Goal: Task Accomplishment & Management: Manage account settings

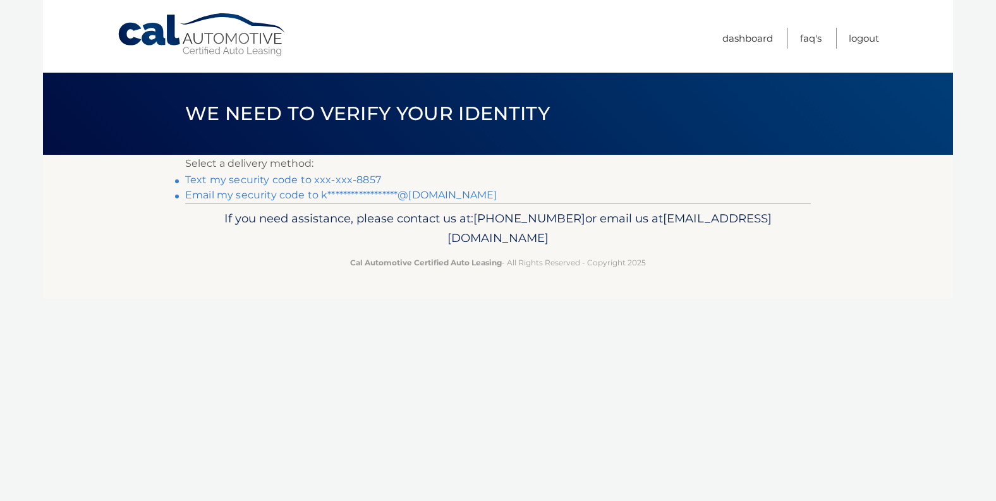
click at [323, 175] on link "Text my security code to xxx-xxx-8857" at bounding box center [283, 180] width 196 height 12
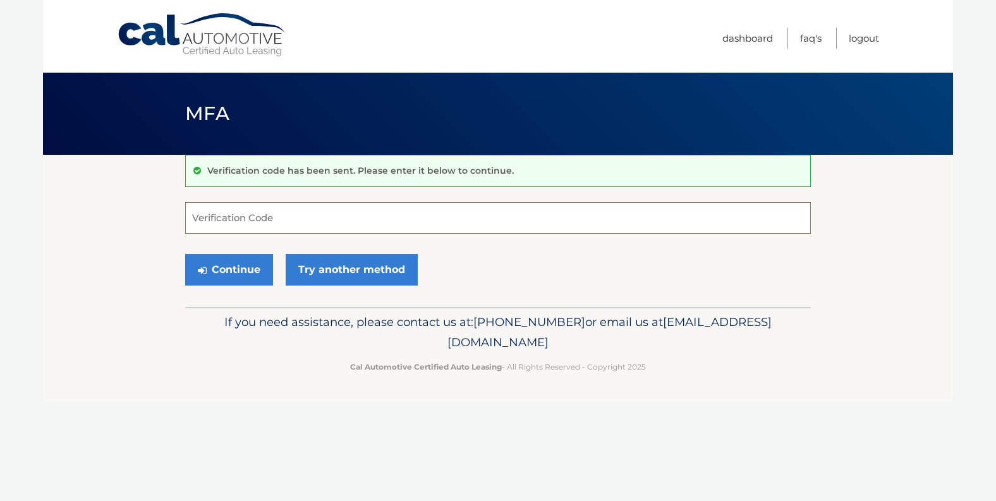
click at [319, 220] on input "Verification Code" at bounding box center [498, 218] width 626 height 32
type input "640141"
click at [185, 254] on button "Continue" at bounding box center [229, 270] width 88 height 32
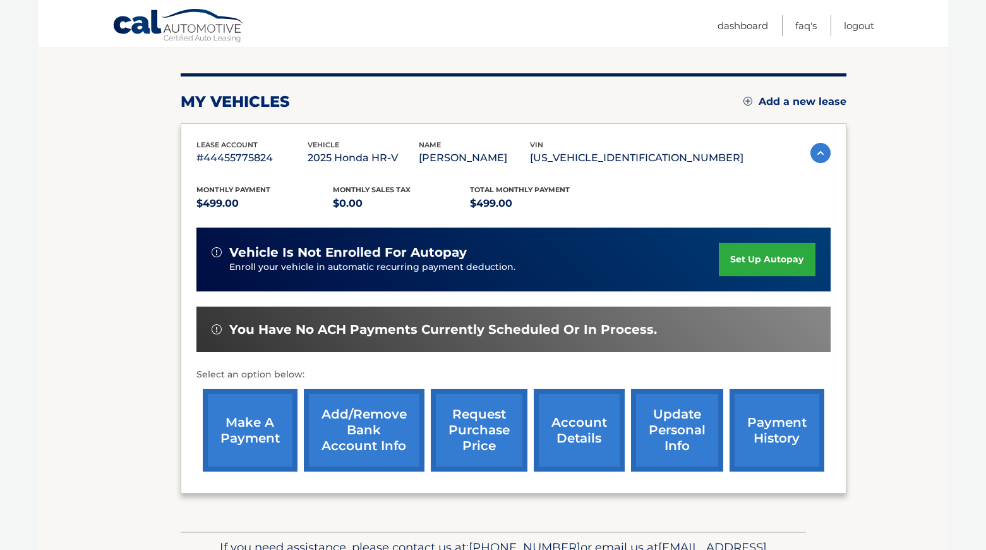
scroll to position [202, 0]
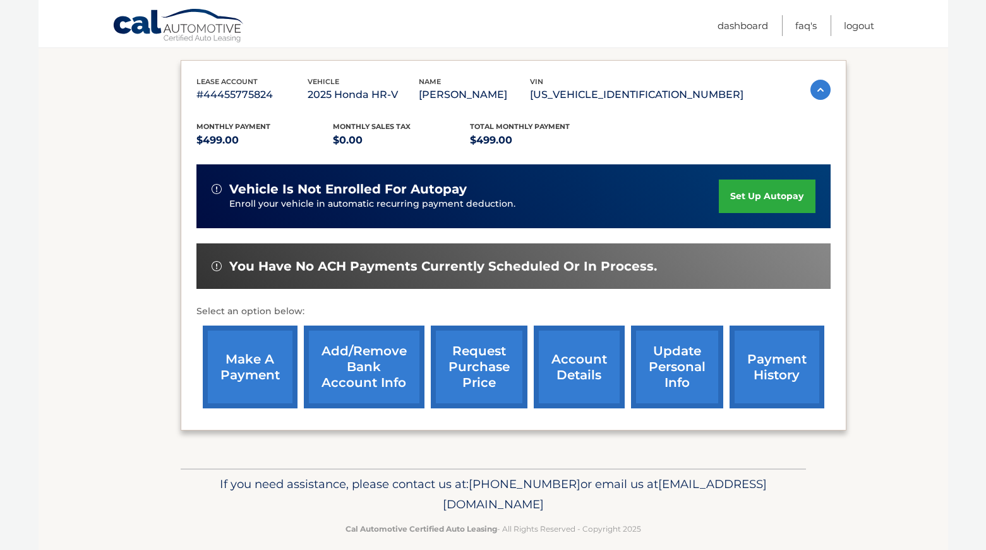
click at [666, 371] on link "update personal info" at bounding box center [677, 366] width 92 height 83
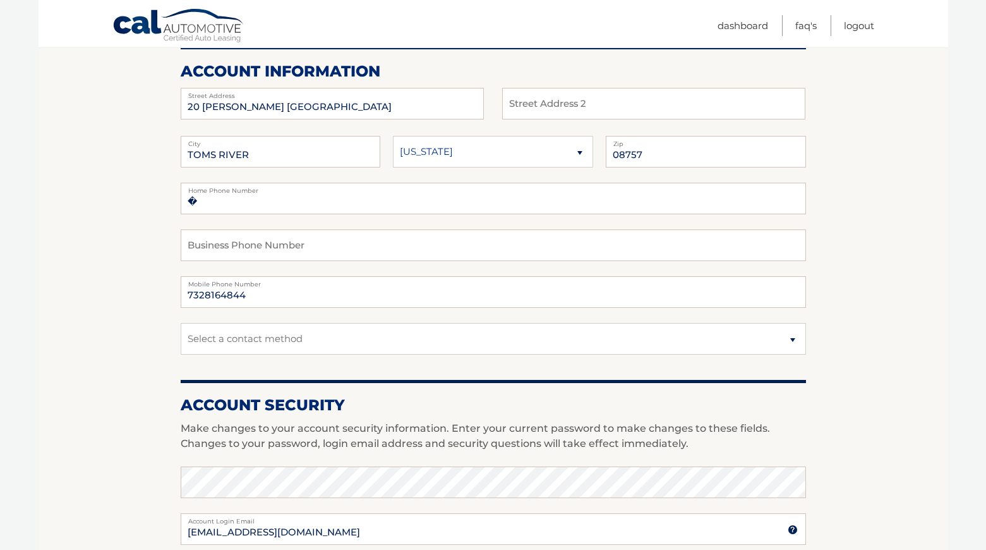
scroll to position [126, 0]
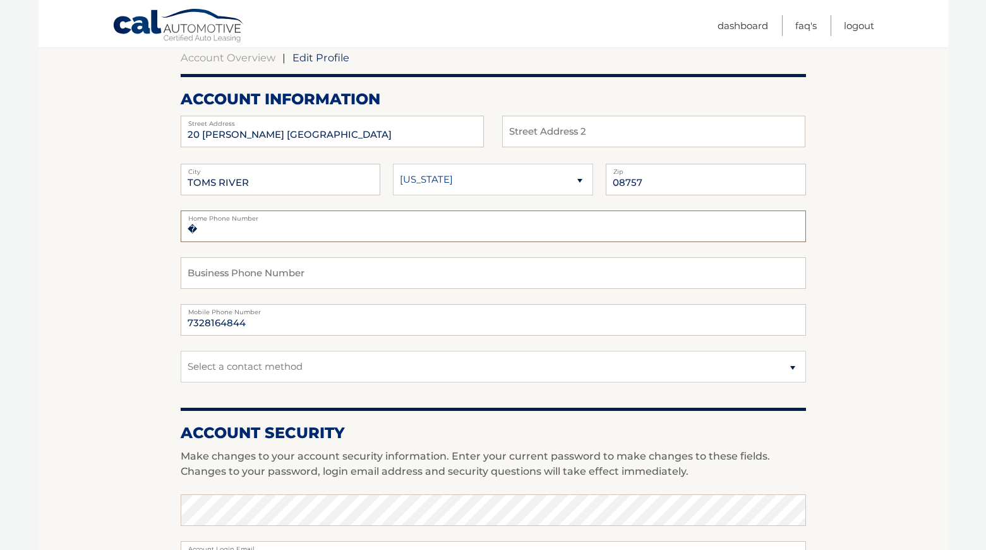
click at [224, 229] on input "�" at bounding box center [494, 226] width 626 height 32
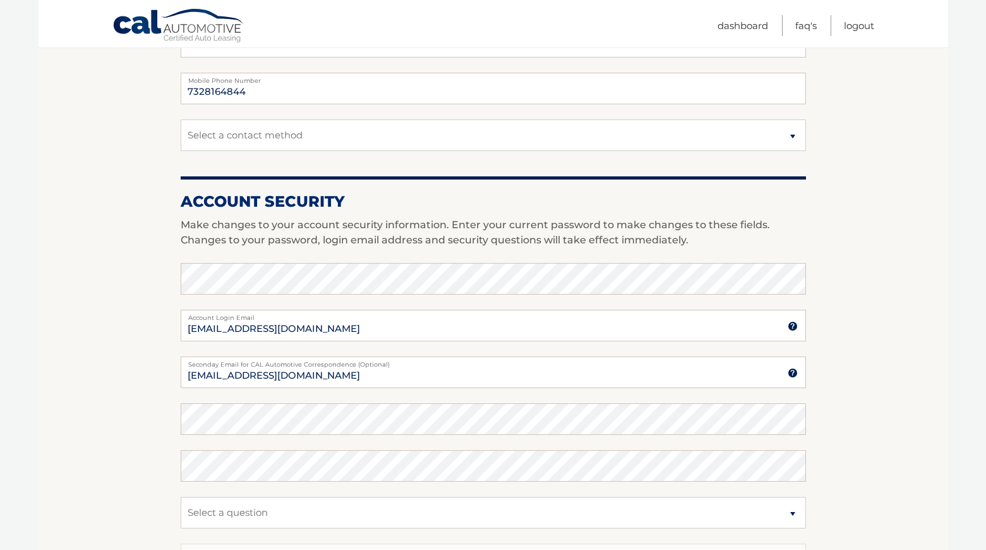
scroll to position [379, 0]
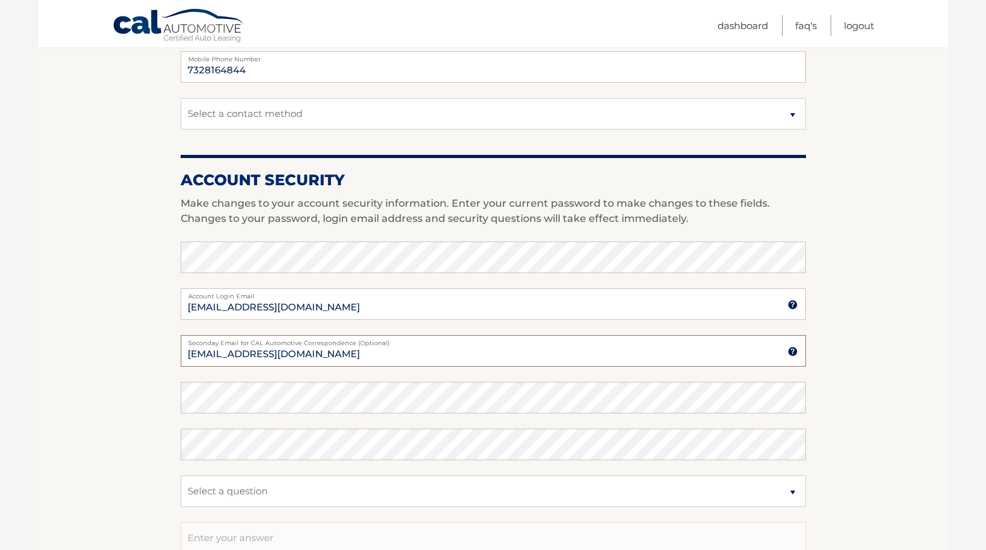
drag, startPoint x: 390, startPoint y: 353, endPoint x: -8, endPoint y: 306, distance: 401.4
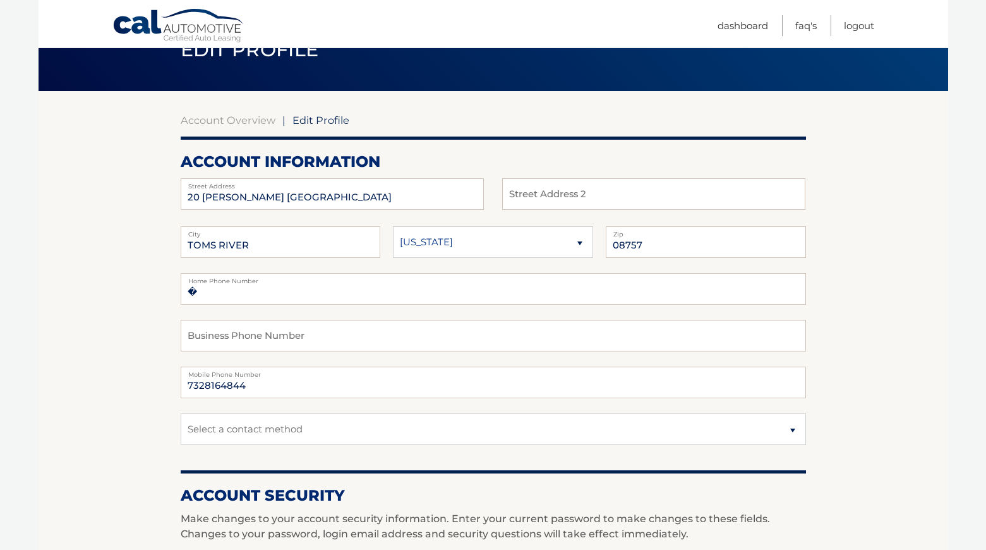
scroll to position [63, 0]
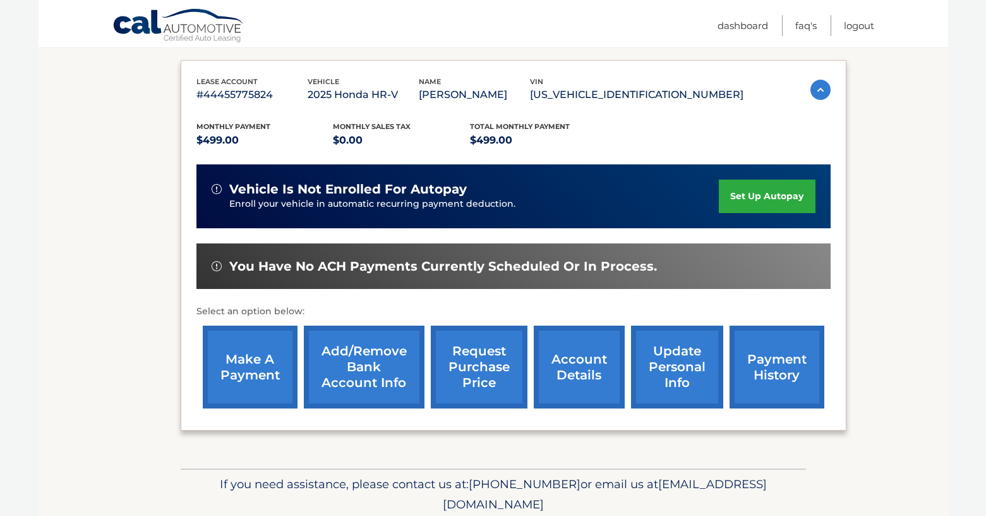
scroll to position [250, 0]
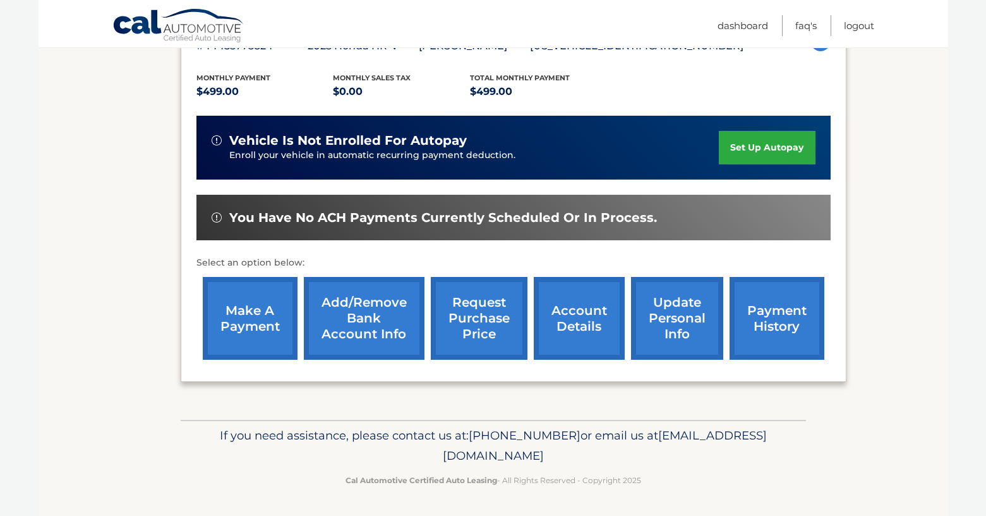
click at [669, 318] on link "update personal info" at bounding box center [677, 318] width 92 height 83
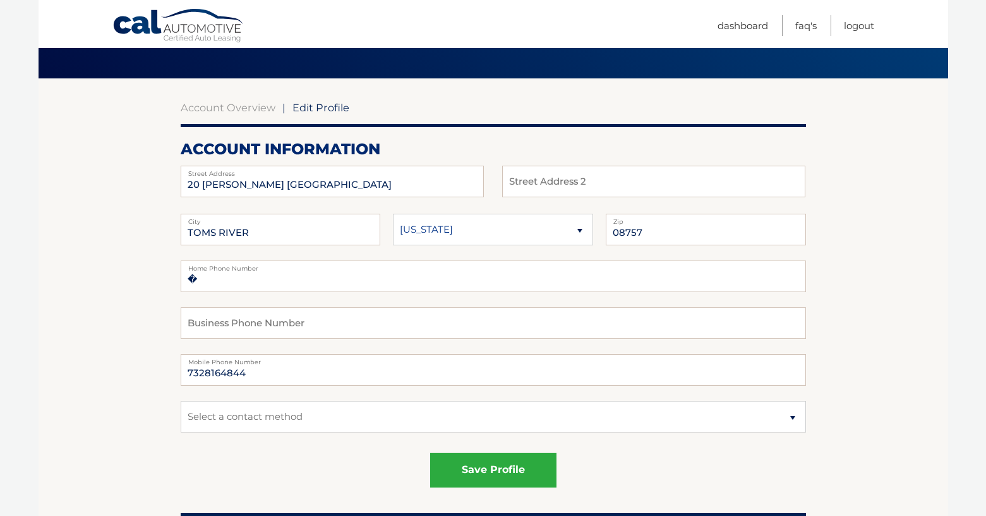
scroll to position [63, 0]
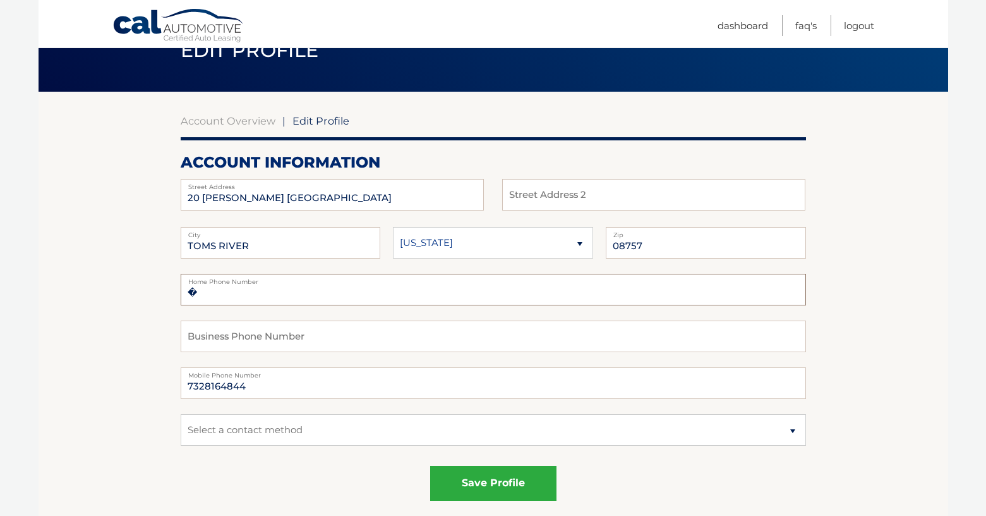
drag, startPoint x: 210, startPoint y: 295, endPoint x: 68, endPoint y: 288, distance: 141.7
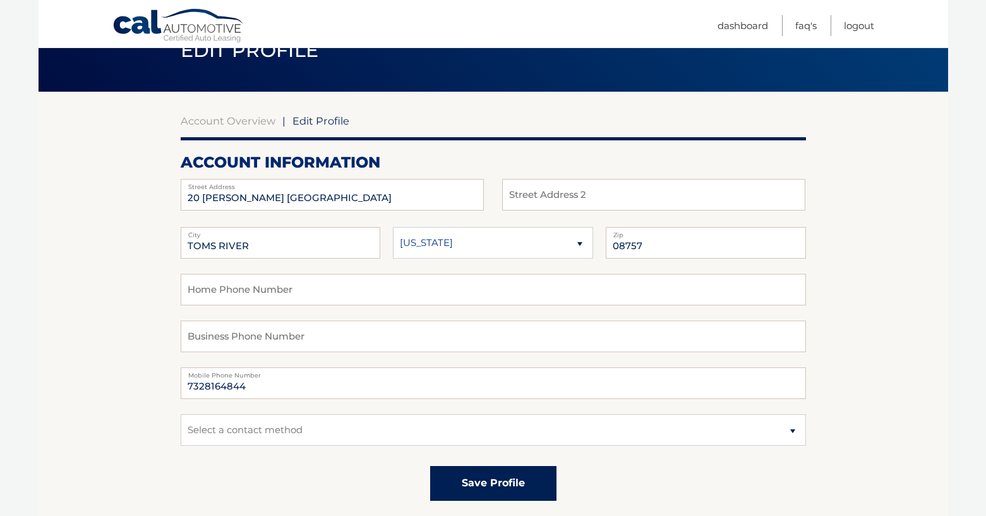
drag, startPoint x: 468, startPoint y: 477, endPoint x: 229, endPoint y: 471, distance: 238.9
click at [229, 471] on div "save profile" at bounding box center [494, 483] width 626 height 35
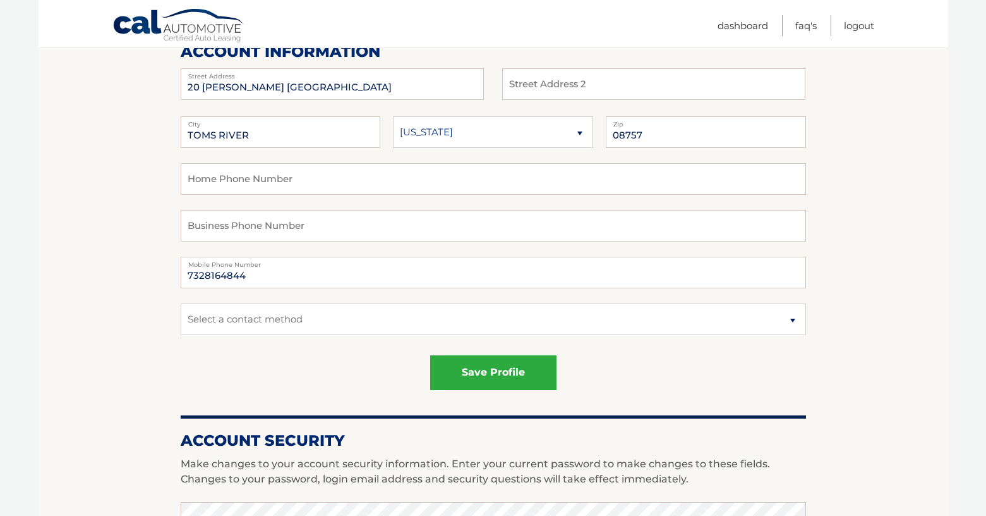
click at [507, 342] on html "Cal Automotive Menu Dashboard FAQ's Logout |" at bounding box center [493, 84] width 986 height 516
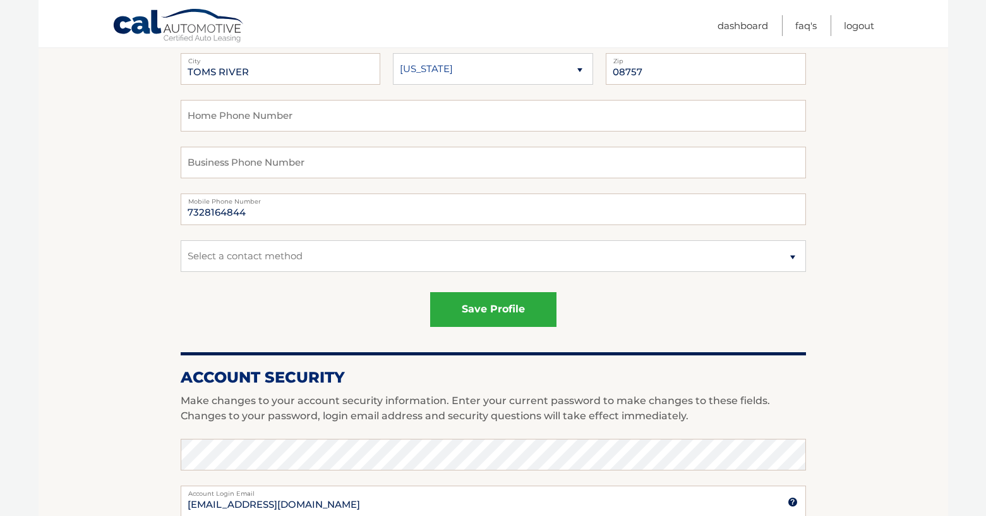
click at [885, 325] on section "Account Overview | Edit Profile account information 20 SALERNO CT Street Addres…" at bounding box center [494, 405] width 910 height 975
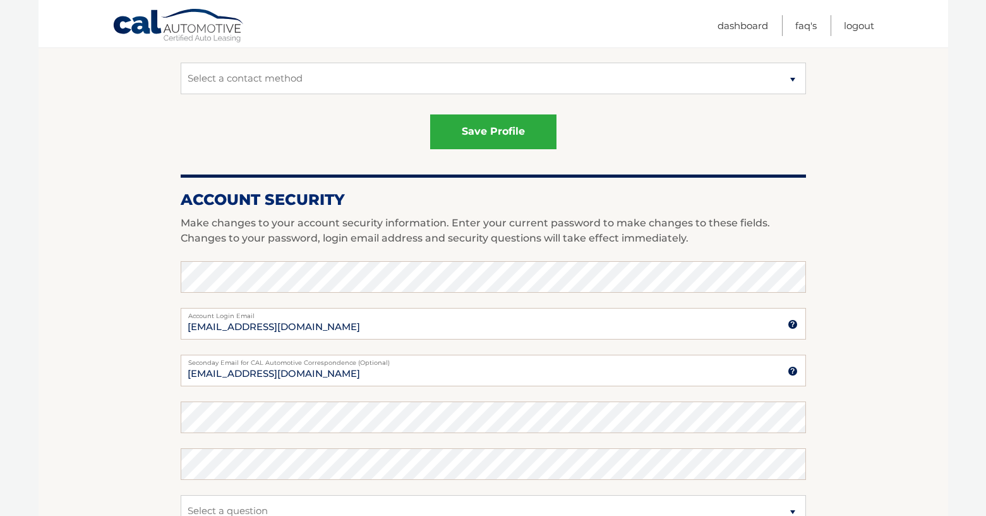
scroll to position [442, 0]
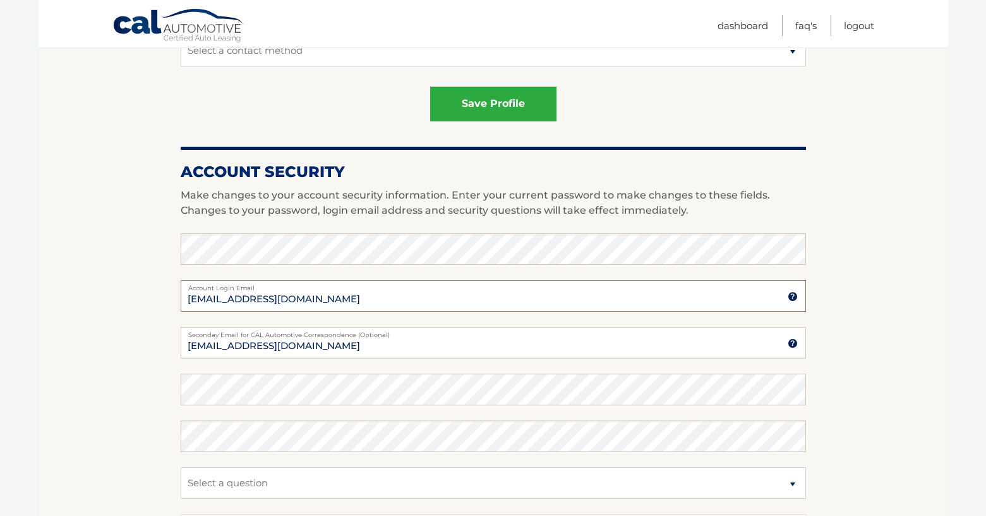
click at [428, 297] on input "[EMAIL_ADDRESS][DOMAIN_NAME]" at bounding box center [494, 296] width 626 height 32
click at [427, 341] on input "[EMAIL_ADDRESS][DOMAIN_NAME]" at bounding box center [494, 343] width 626 height 32
drag, startPoint x: 372, startPoint y: 348, endPoint x: -136, endPoint y: 325, distance: 508.5
type input "kfalco@calautomotive.com"
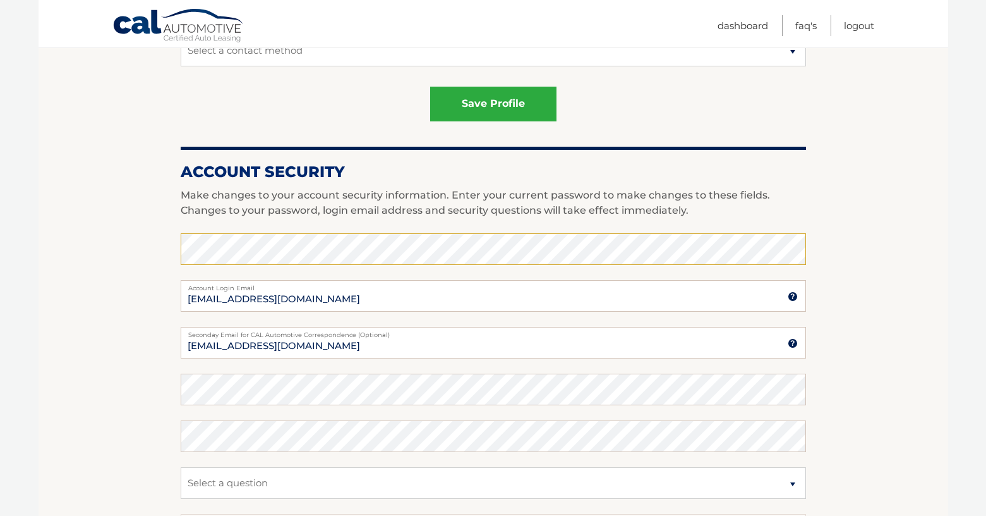
click at [67, 341] on section "Account Overview | Edit Profile account information 20 SALERNO CT Street Addres…" at bounding box center [494, 200] width 910 height 975
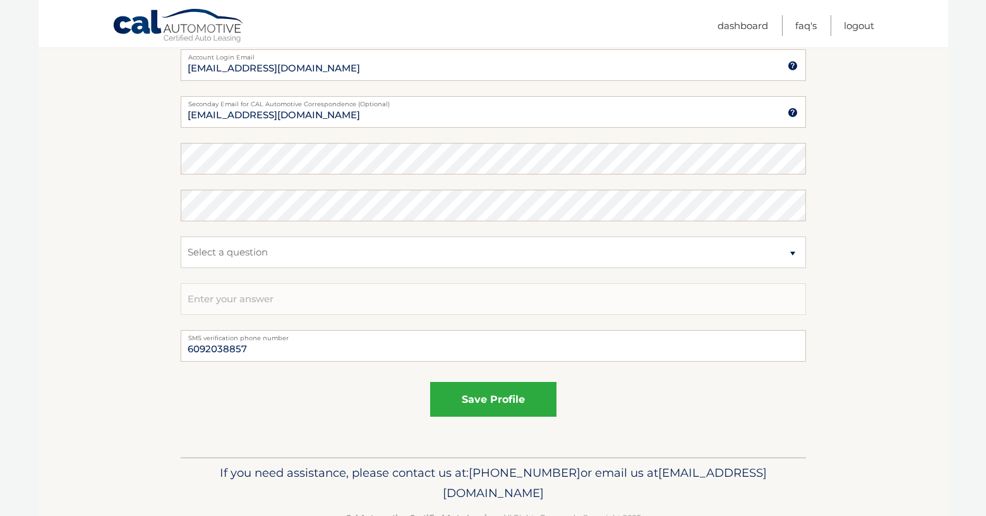
scroll to position [695, 0]
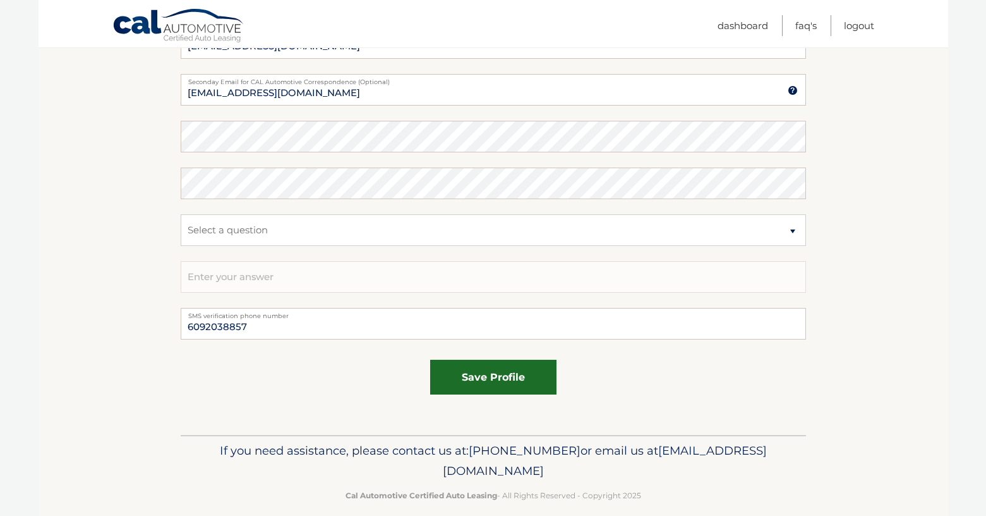
click at [468, 376] on button "save profile" at bounding box center [493, 377] width 126 height 35
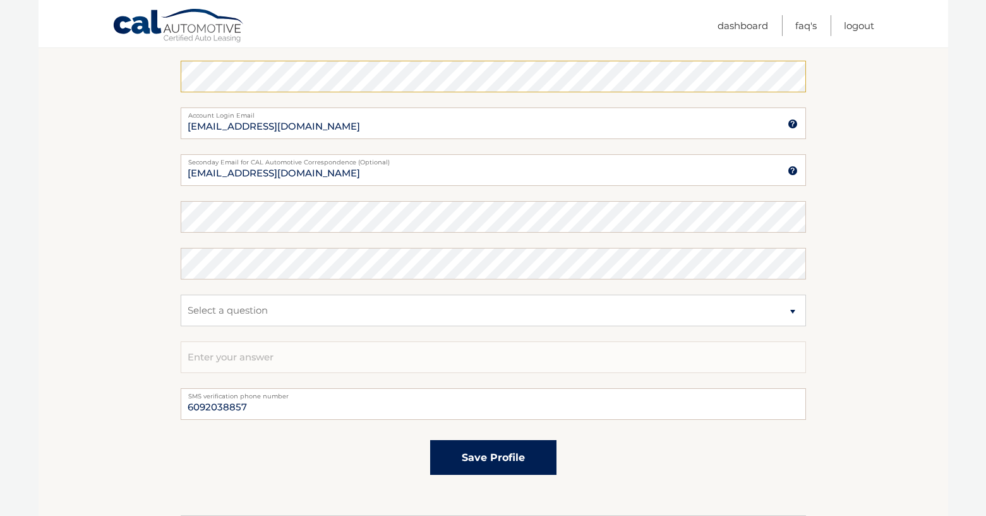
scroll to position [519, 0]
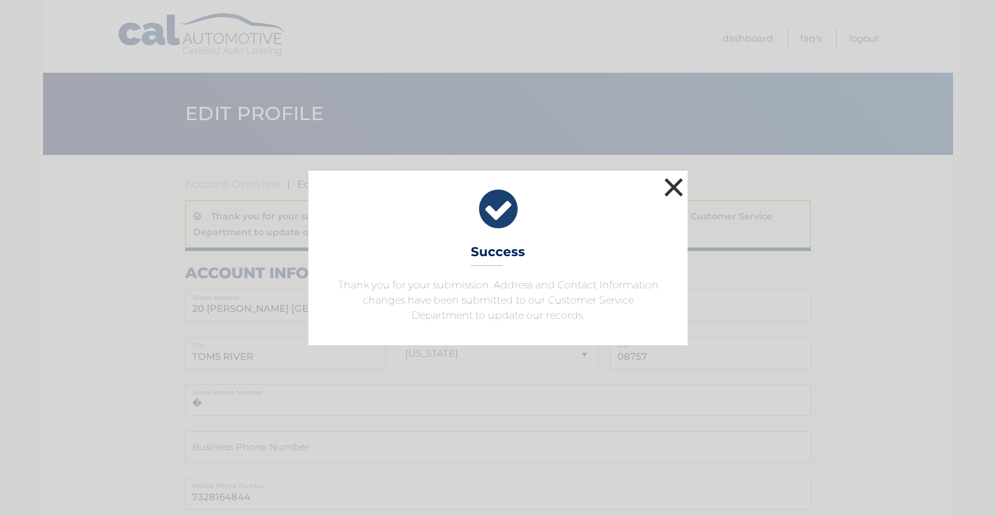
click at [669, 191] on button "×" at bounding box center [673, 186] width 25 height 25
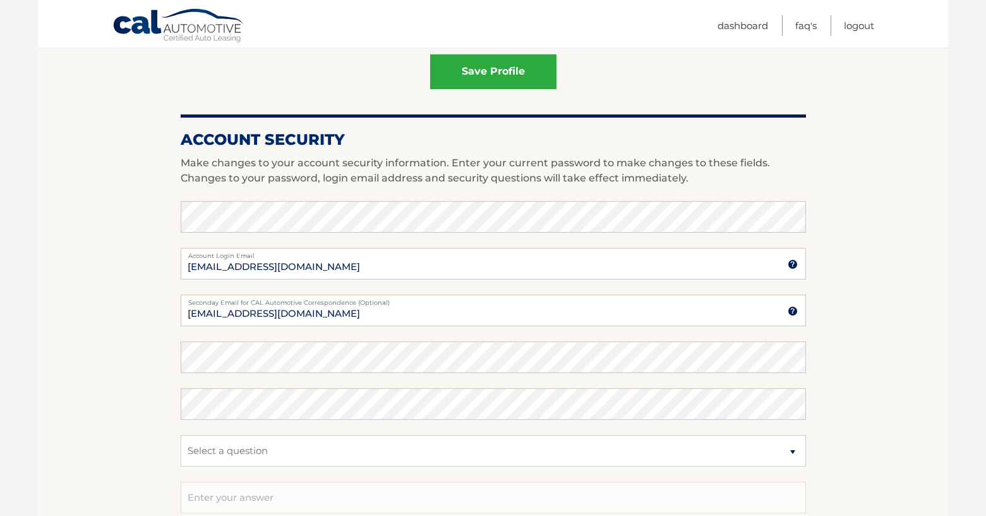
scroll to position [569, 0]
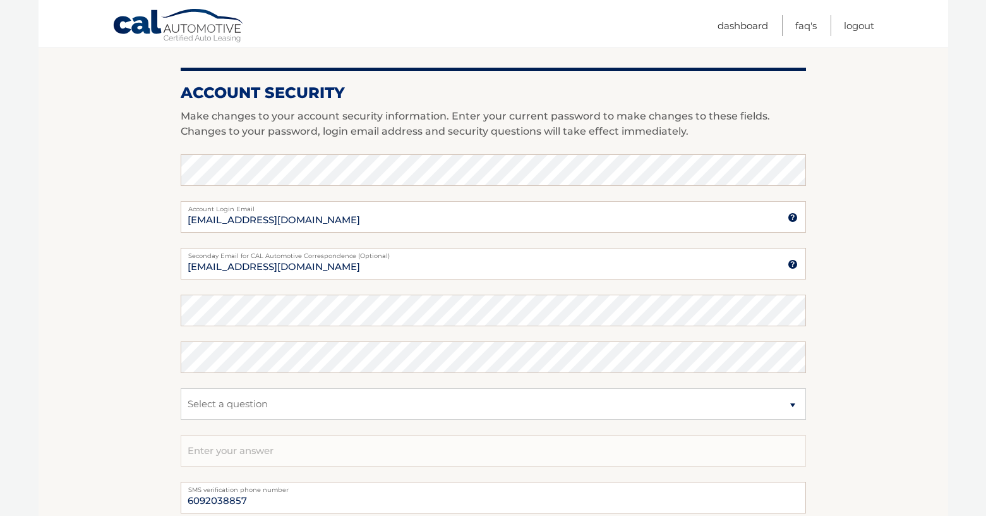
click at [79, 303] on section "Account Overview | Edit Profile Thank you for your submission. Address and Cont…" at bounding box center [494, 97] width 910 height 1022
click at [396, 269] on input "kfalco@calautomotive.com" at bounding box center [494, 264] width 626 height 32
click at [97, 331] on section "Account Overview | Edit Profile Thank you for your submission. Address and Cont…" at bounding box center [494, 97] width 910 height 1022
drag, startPoint x: 404, startPoint y: 221, endPoint x: -65, endPoint y: 197, distance: 470.1
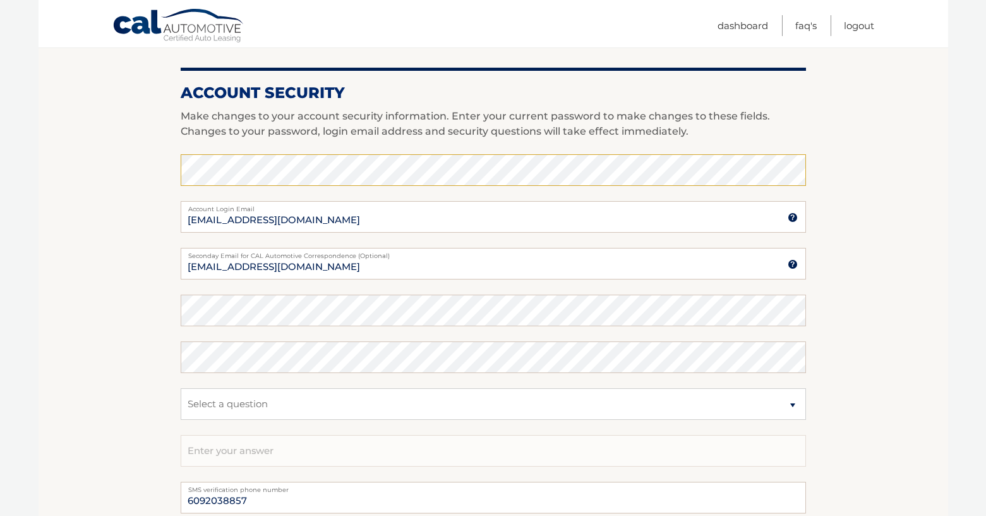
click at [82, 286] on section "Account Overview | Edit Profile Thank you for your submission. Address and Cont…" at bounding box center [494, 97] width 910 height 1022
drag, startPoint x: 392, startPoint y: 266, endPoint x: -53, endPoint y: 246, distance: 445.9
paste input "ellyelizabethfalco@gmail"
type input "[EMAIL_ADDRESS][DOMAIN_NAME]"
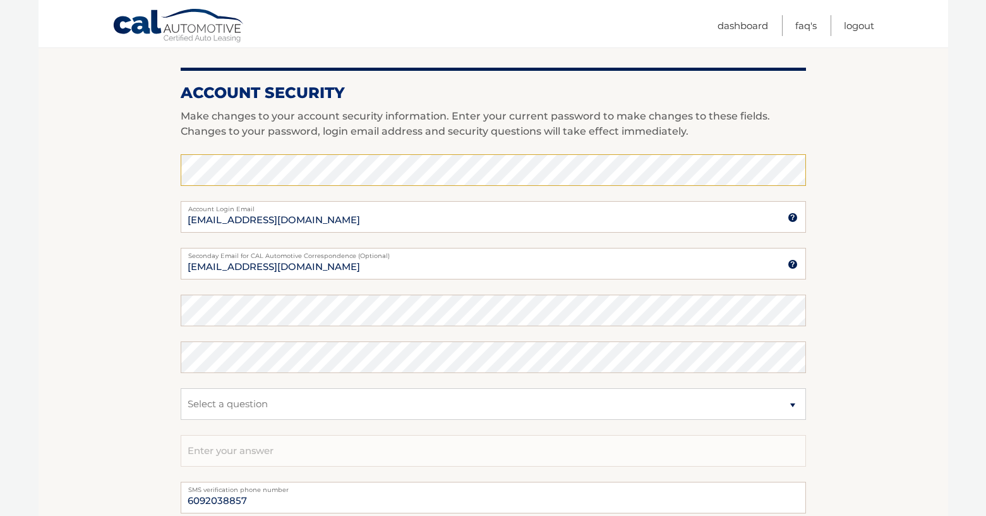
click at [145, 275] on section "Account Overview | Edit Profile Thank you for your submission. Address and Cont…" at bounding box center [494, 97] width 910 height 1022
click at [133, 246] on section "Account Overview | Edit Profile Thank you for your submission. Address and Cont…" at bounding box center [494, 97] width 910 height 1022
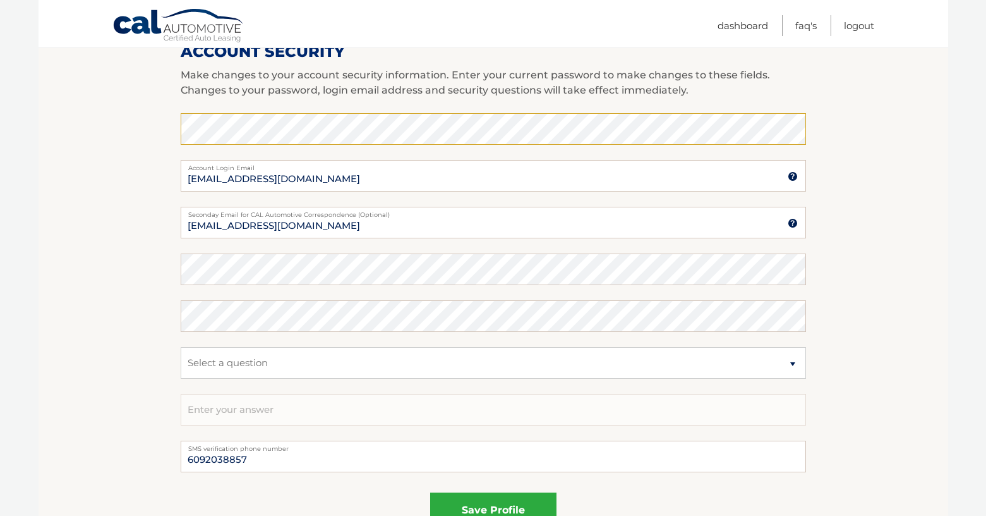
scroll to position [632, 0]
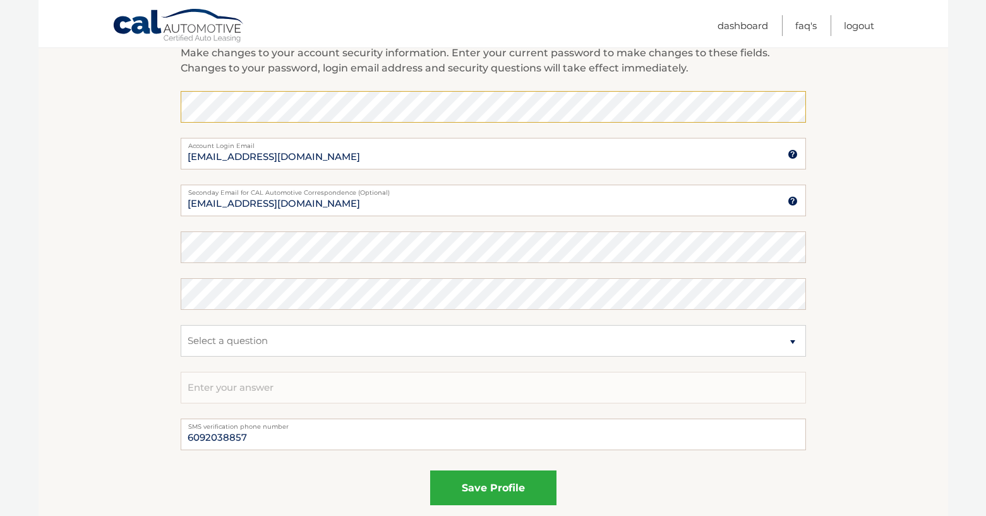
click at [138, 257] on section "Account Overview | Edit Profile Thank you for your submission. Address and Cont…" at bounding box center [494, 34] width 910 height 1022
click at [487, 490] on button "save profile" at bounding box center [493, 487] width 126 height 35
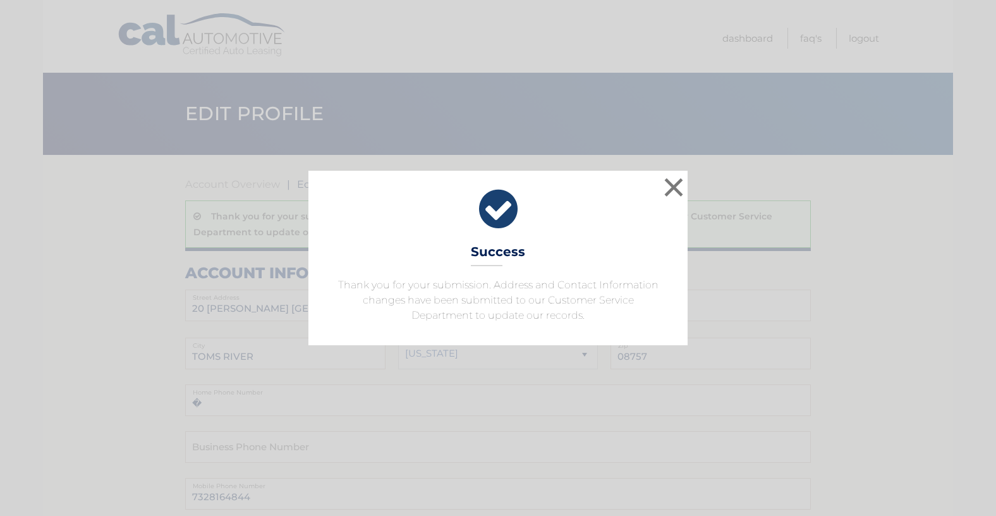
click at [660, 193] on icon at bounding box center [498, 208] width 348 height 45
click at [668, 193] on button "×" at bounding box center [673, 186] width 25 height 25
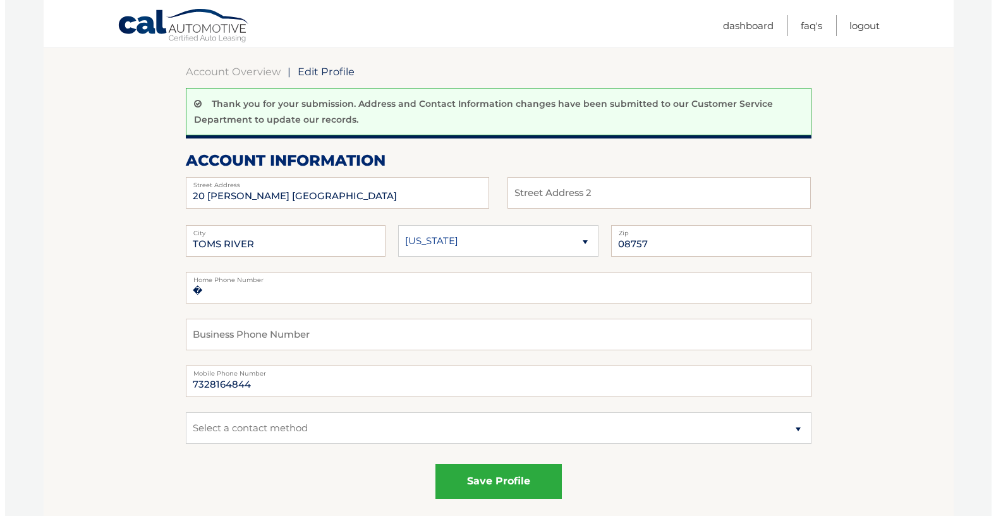
scroll to position [190, 0]
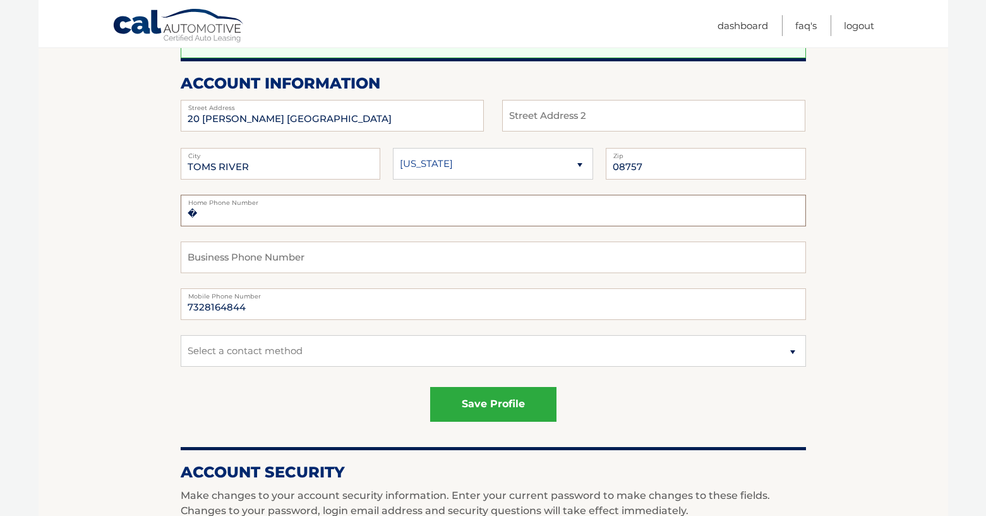
drag, startPoint x: 234, startPoint y: 221, endPoint x: 56, endPoint y: 222, distance: 177.6
click at [56, 222] on section "Account Overview | Edit Profile Thank you for your submission. Address and Cont…" at bounding box center [494, 476] width 910 height 1022
click at [483, 407] on button "save profile" at bounding box center [493, 404] width 126 height 35
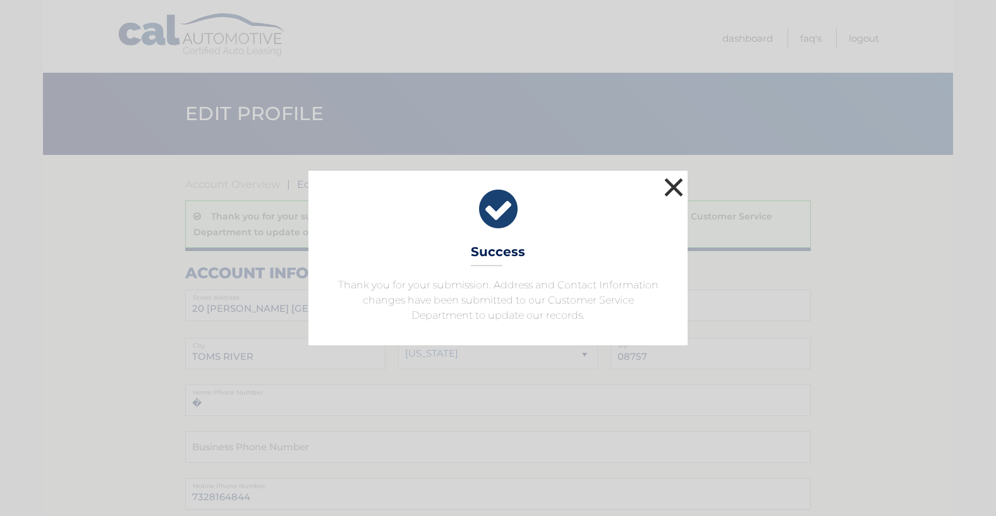
click at [675, 195] on button "×" at bounding box center [673, 186] width 25 height 25
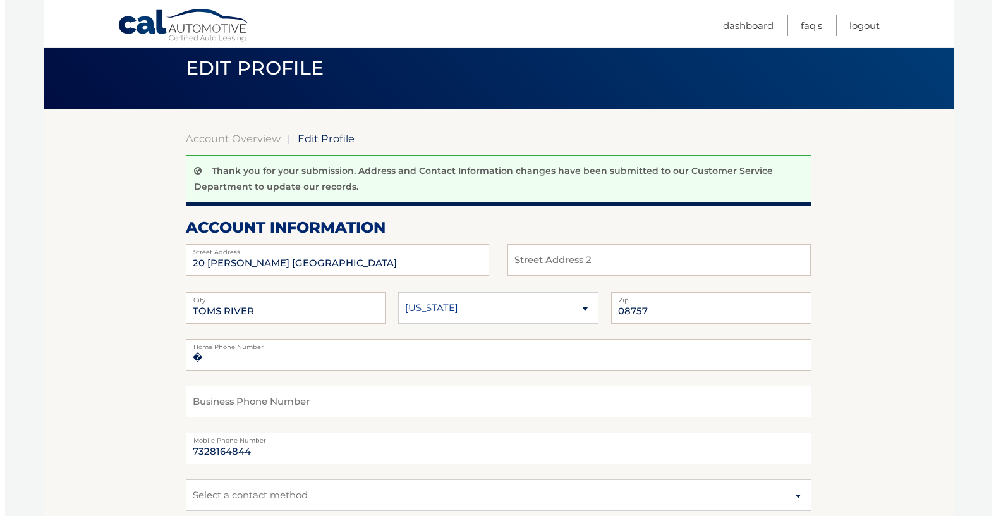
scroll to position [126, 0]
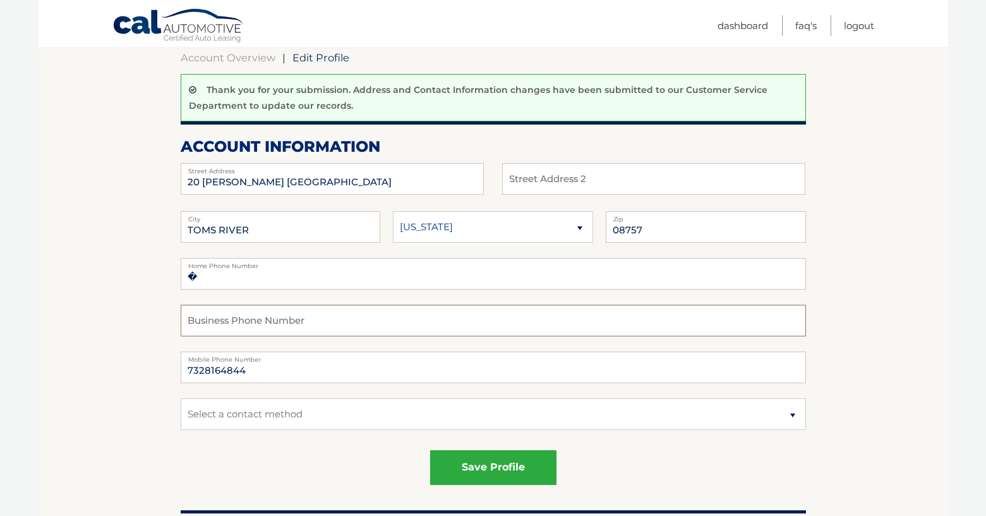
click at [229, 319] on input "text" at bounding box center [494, 321] width 626 height 32
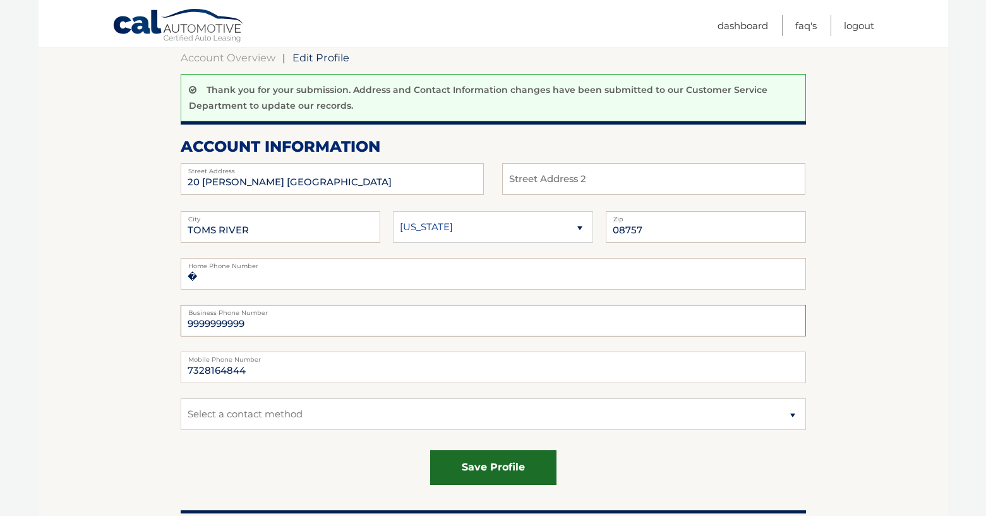
type input "9999999999"
click at [469, 471] on button "save profile" at bounding box center [493, 467] width 126 height 35
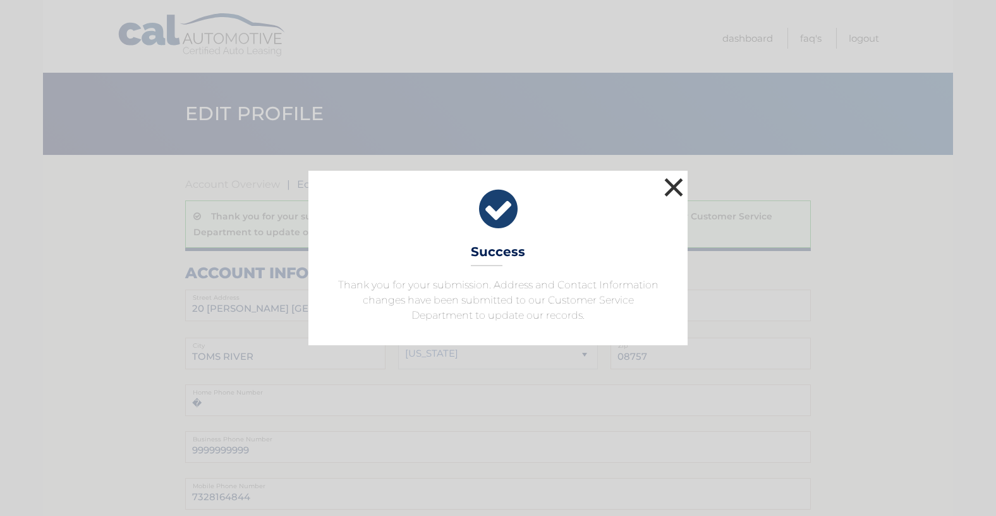
click at [672, 185] on button "×" at bounding box center [673, 186] width 25 height 25
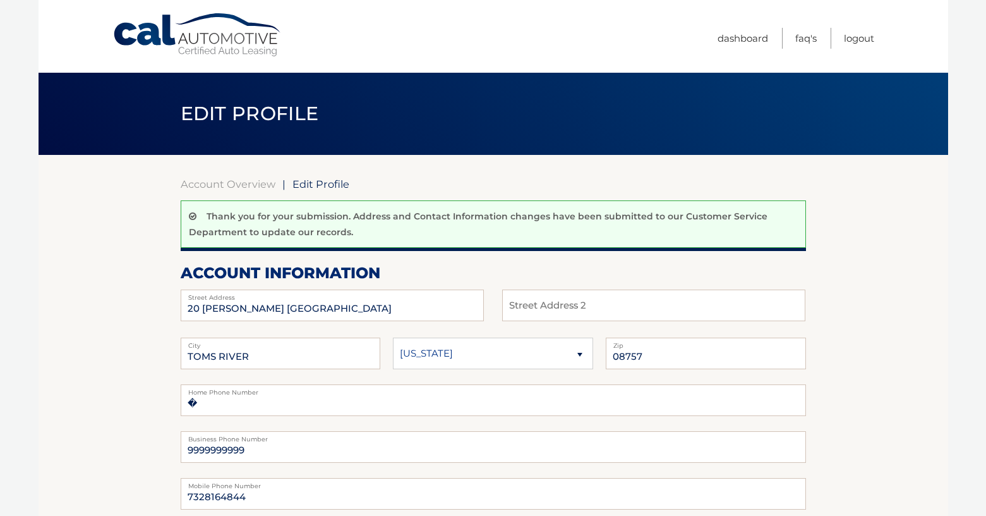
drag, startPoint x: 66, startPoint y: 356, endPoint x: 95, endPoint y: 364, distance: 30.0
drag, startPoint x: 221, startPoint y: 408, endPoint x: 111, endPoint y: 403, distance: 110.0
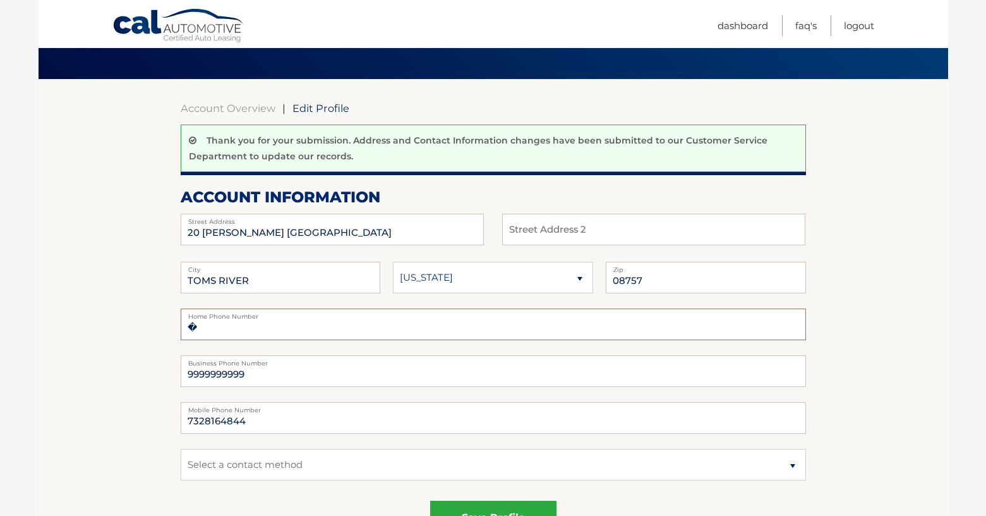
scroll to position [126, 0]
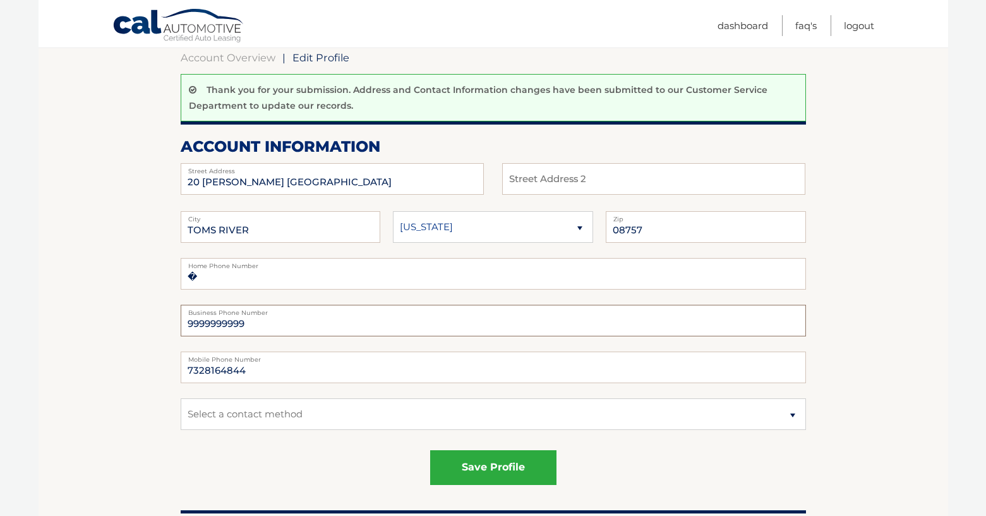
click at [302, 330] on input "9999999999" at bounding box center [494, 321] width 626 height 32
drag, startPoint x: 242, startPoint y: 329, endPoint x: 99, endPoint y: 330, distance: 143.4
type input "9"
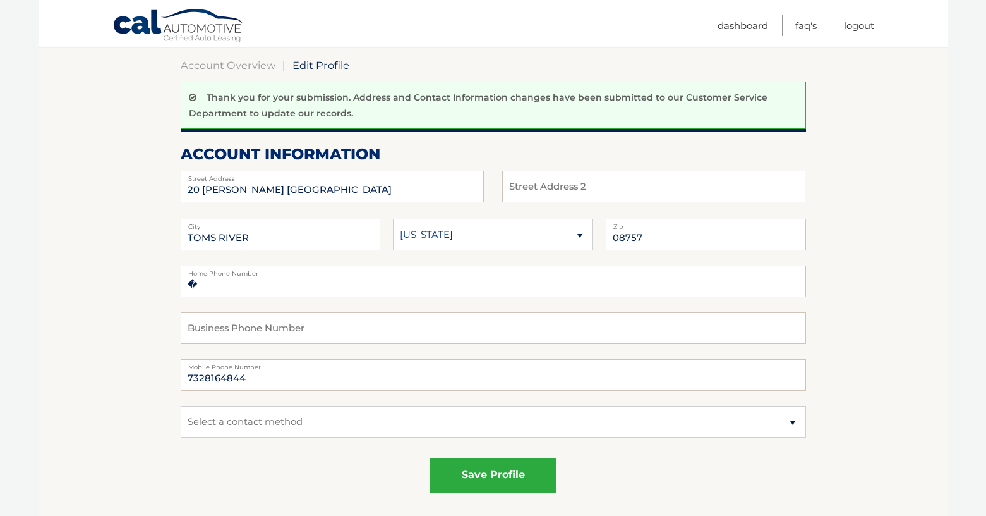
scroll to position [63, 0]
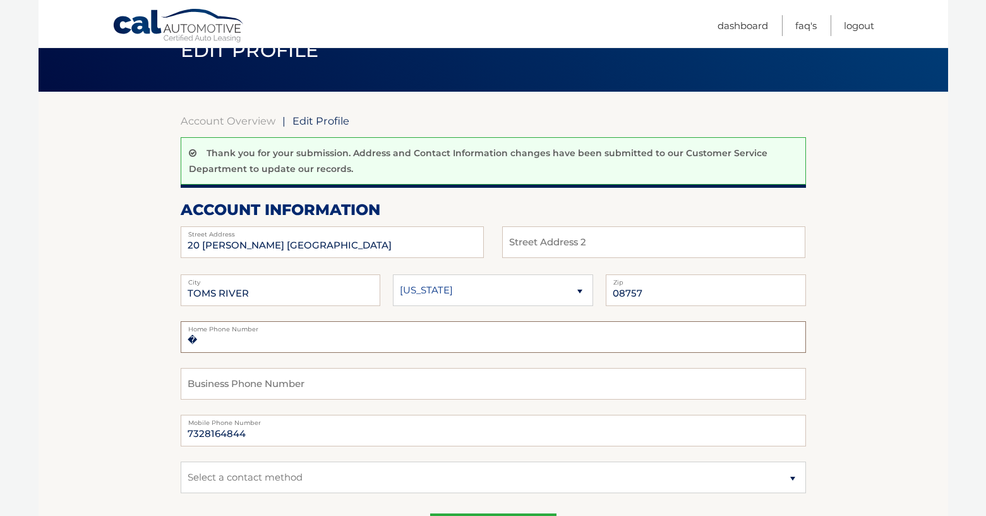
drag, startPoint x: 217, startPoint y: 338, endPoint x: 100, endPoint y: 338, distance: 117.5
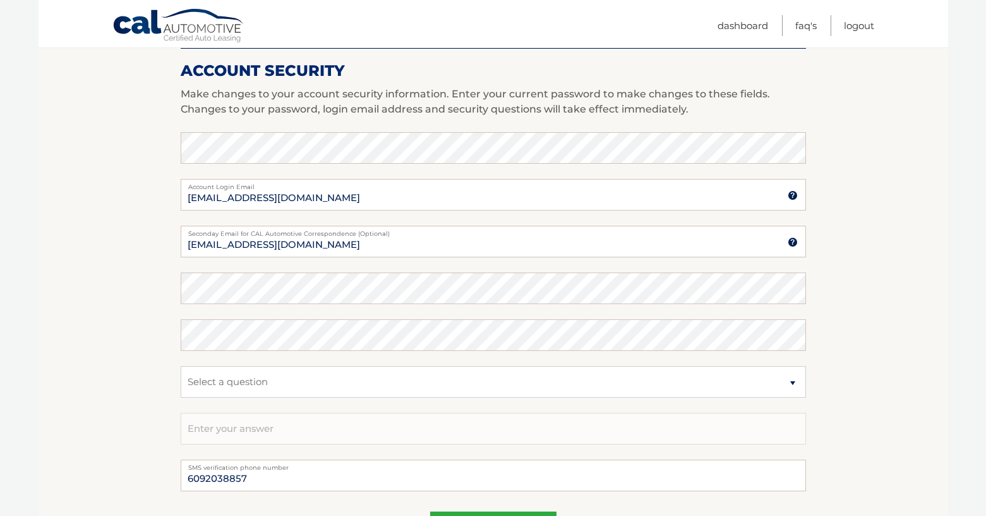
scroll to position [569, 0]
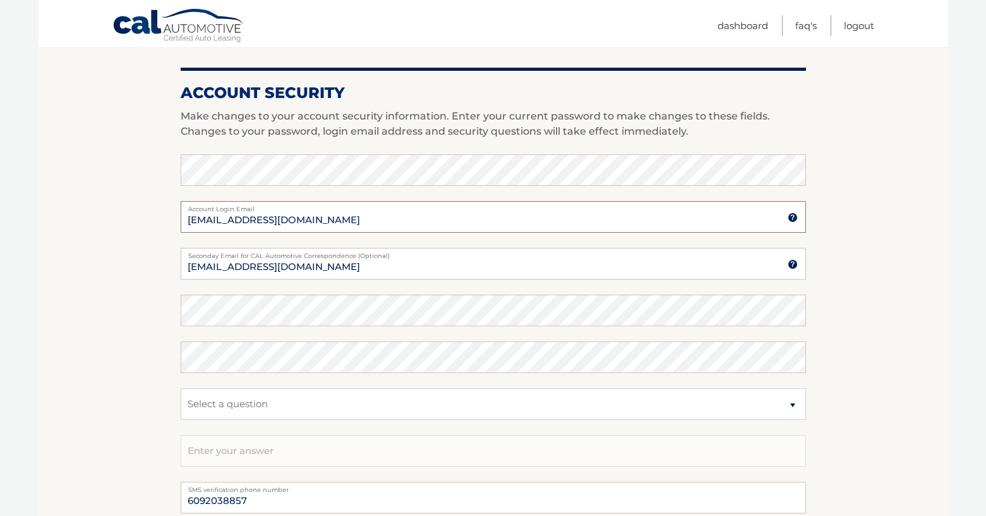
drag, startPoint x: 459, startPoint y: 215, endPoint x: 453, endPoint y: 225, distance: 11.4
click at [458, 218] on input "[EMAIL_ADDRESS][DOMAIN_NAME]" at bounding box center [494, 217] width 626 height 32
click at [526, 262] on input "[EMAIL_ADDRESS][DOMAIN_NAME]" at bounding box center [494, 264] width 626 height 32
click at [111, 263] on section "Account Overview | Edit Profile Thank you for your submission. Address and Cont…" at bounding box center [494, 97] width 910 height 1022
click at [91, 268] on section "Account Overview | Edit Profile Thank you for your submission. Address and Cont…" at bounding box center [494, 97] width 910 height 1022
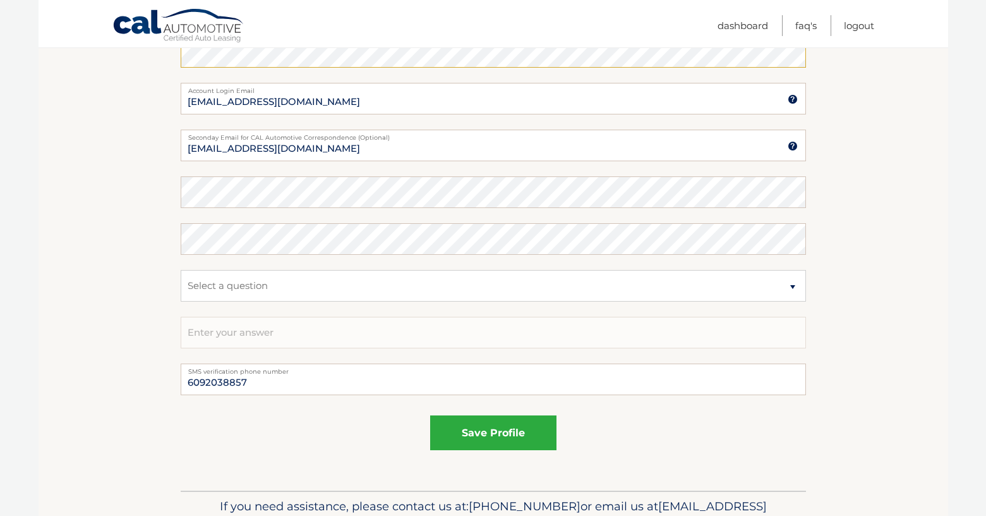
scroll to position [632, 0]
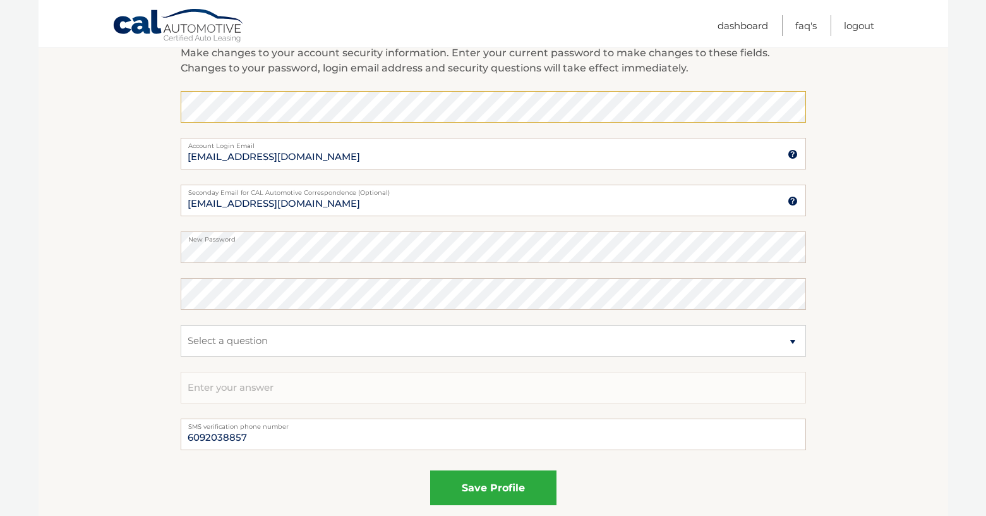
click at [83, 290] on section "Account Overview | Edit Profile Thank you for your submission. Address and Cont…" at bounding box center [494, 34] width 910 height 1022
click at [126, 318] on section "Account Overview | Edit Profile Thank you for your submission. Address and Cont…" at bounding box center [494, 34] width 910 height 1022
click at [512, 483] on button "save profile" at bounding box center [493, 487] width 126 height 35
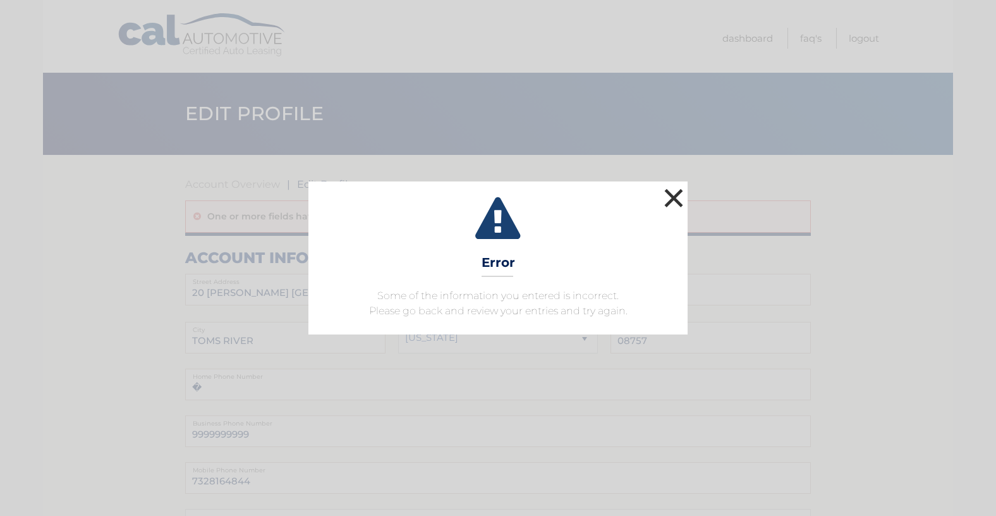
click at [671, 202] on button "×" at bounding box center [673, 197] width 25 height 25
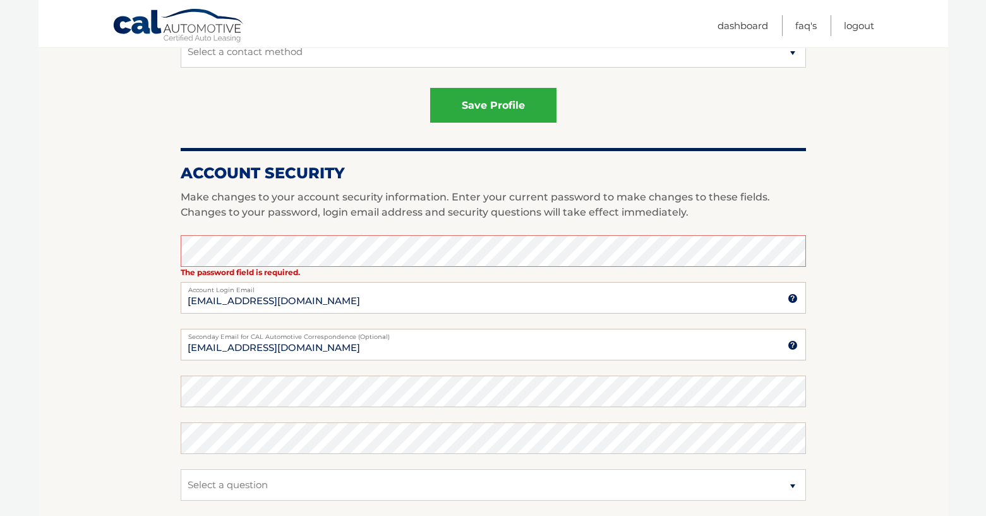
scroll to position [505, 0]
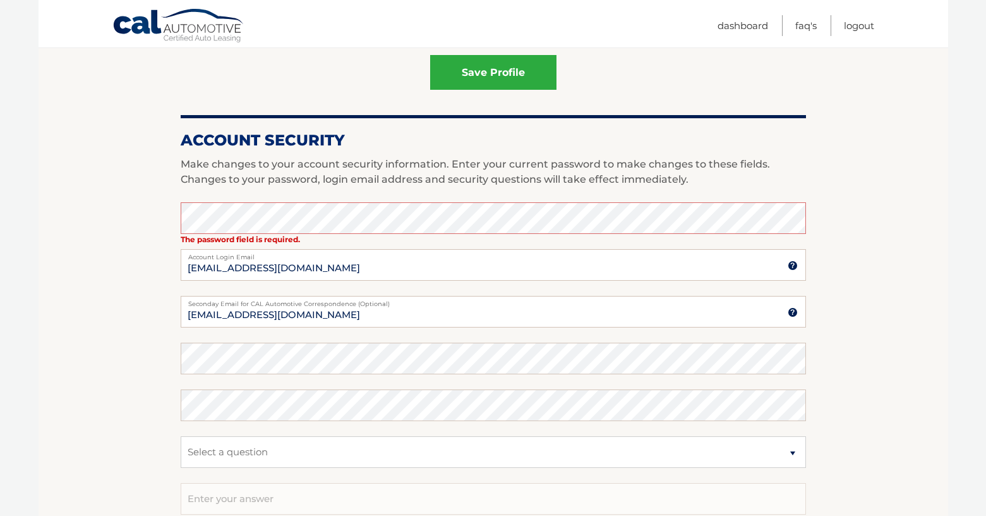
click at [91, 384] on section "Account Overview | Edit Profile One or more fields have an error. account infor…" at bounding box center [494, 152] width 910 height 1007
click at [119, 408] on section "Account Overview | Edit Profile One or more fields have an error. account infor…" at bounding box center [494, 152] width 910 height 1007
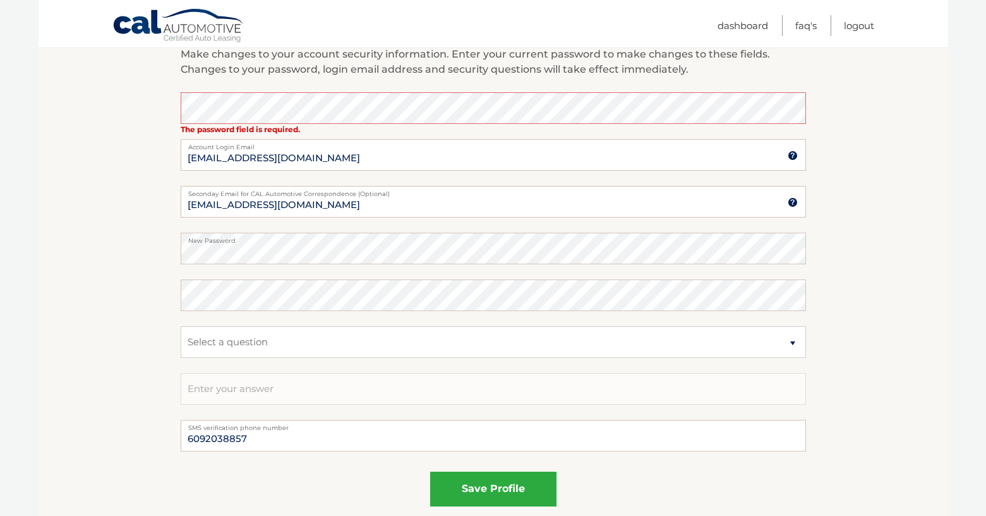
scroll to position [632, 0]
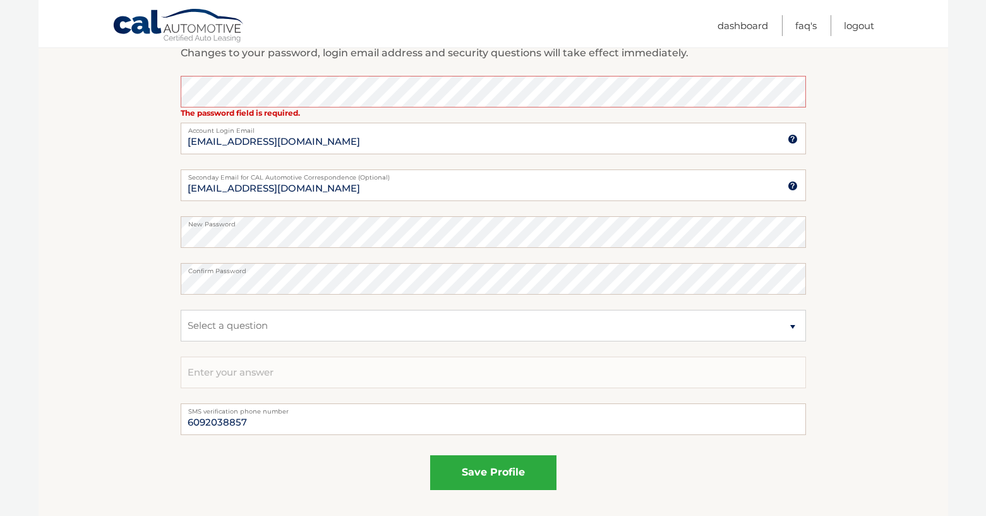
click at [141, 316] on section "Account Overview | Edit Profile One or more fields have an error. account infor…" at bounding box center [494, 26] width 910 height 1007
click at [497, 459] on button "save profile" at bounding box center [493, 472] width 126 height 35
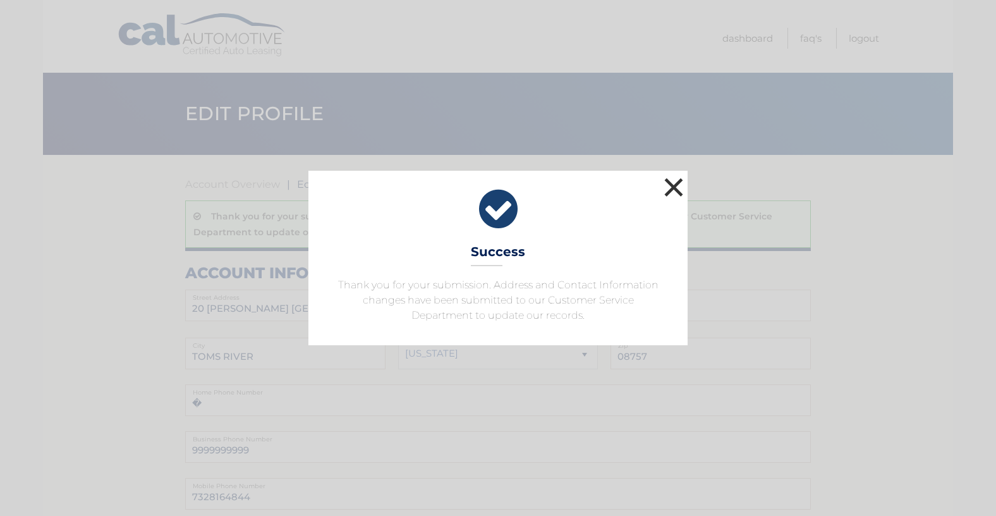
click at [664, 193] on button "×" at bounding box center [673, 186] width 25 height 25
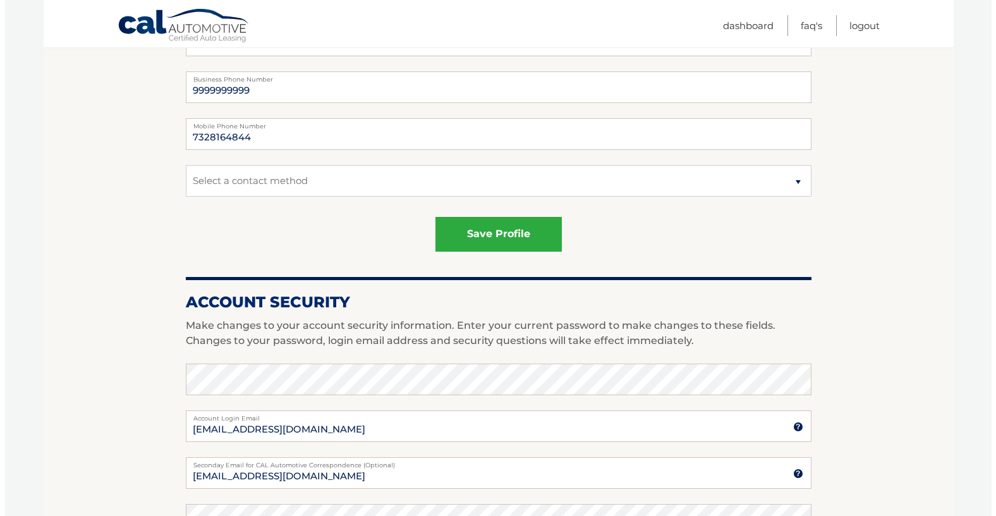
scroll to position [315, 0]
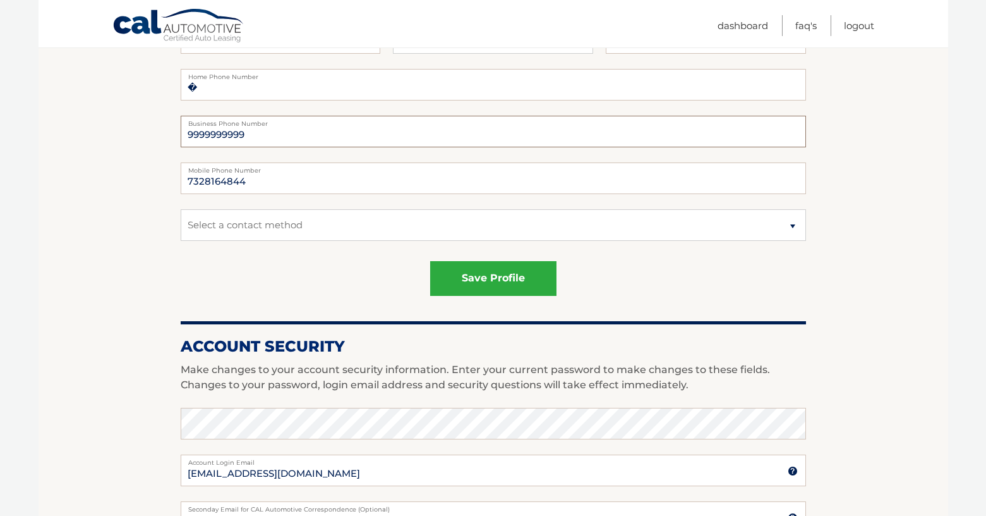
drag, startPoint x: 315, startPoint y: 135, endPoint x: 44, endPoint y: 134, distance: 270.4
click at [44, 134] on section "Account Overview | Edit Profile Thank you for your submission. Address and Cont…" at bounding box center [494, 351] width 910 height 1022
drag, startPoint x: 281, startPoint y: 281, endPoint x: 275, endPoint y: 261, distance: 20.2
click at [281, 281] on div "save profile" at bounding box center [494, 278] width 626 height 35
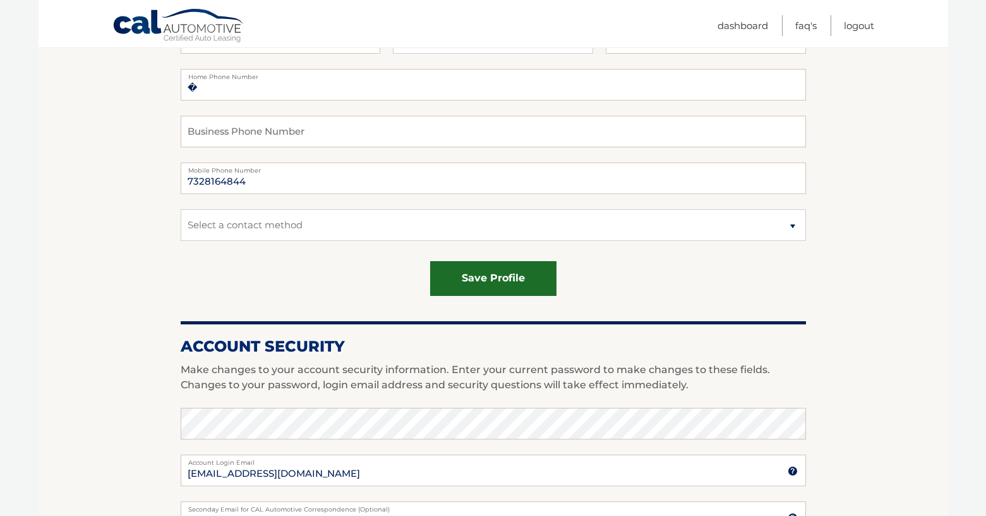
click at [477, 277] on button "save profile" at bounding box center [493, 278] width 126 height 35
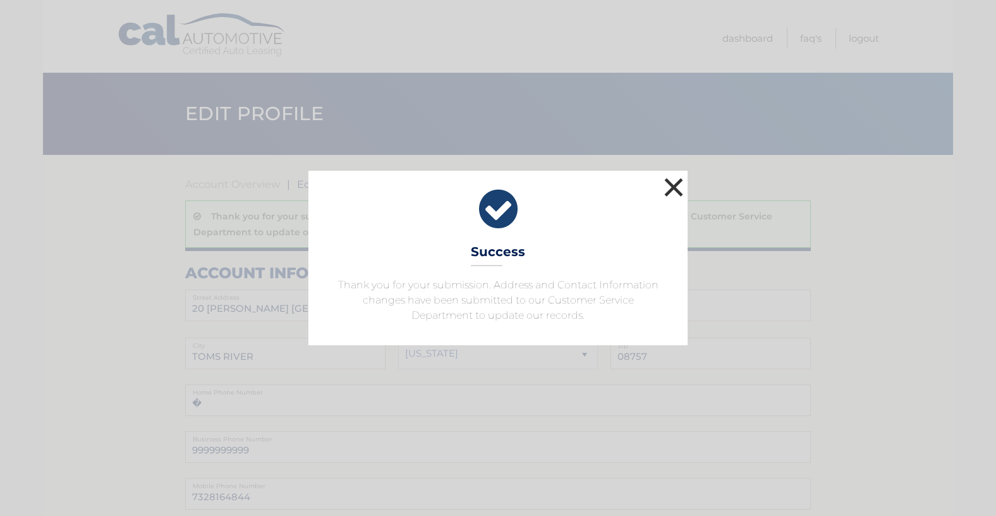
click at [675, 193] on button "×" at bounding box center [673, 186] width 25 height 25
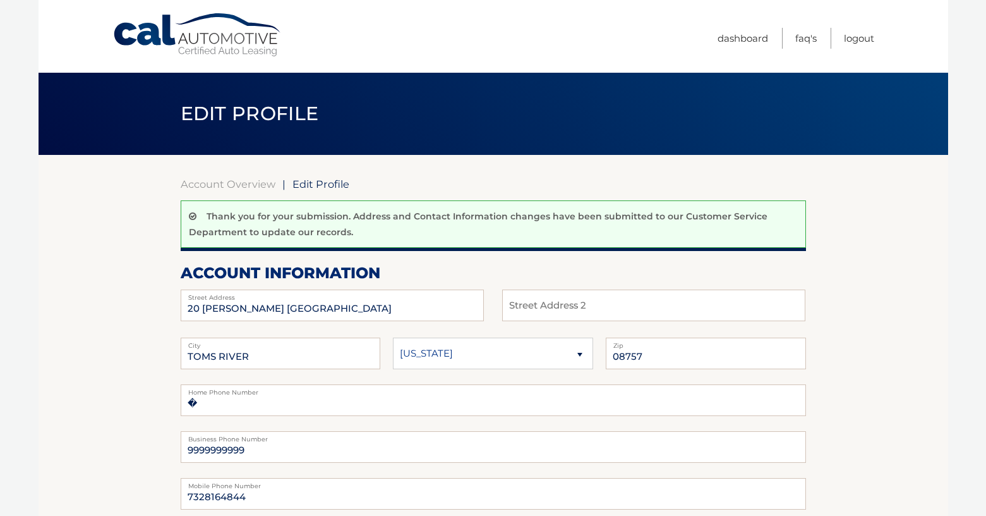
drag, startPoint x: 118, startPoint y: 310, endPoint x: 128, endPoint y: 308, distance: 9.8
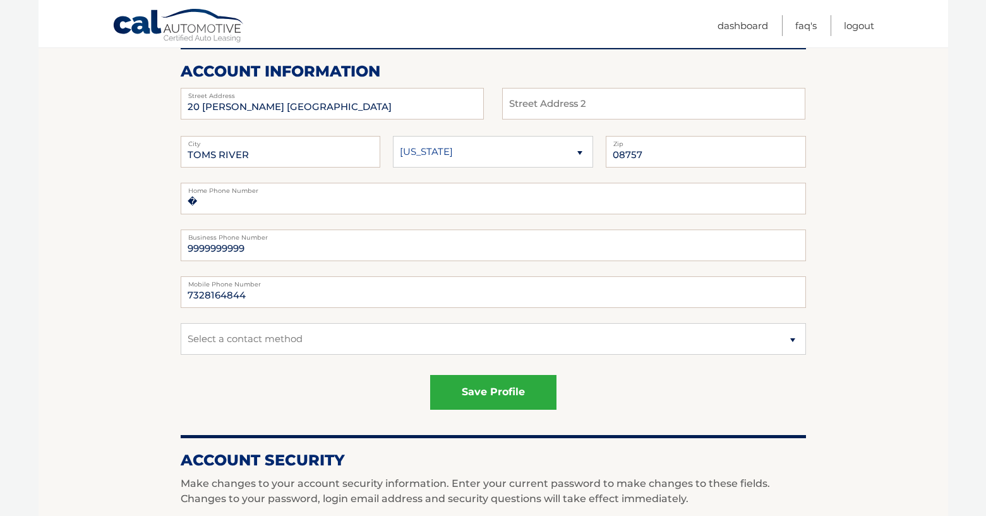
scroll to position [189, 0]
